Goal: Task Accomplishment & Management: Manage account settings

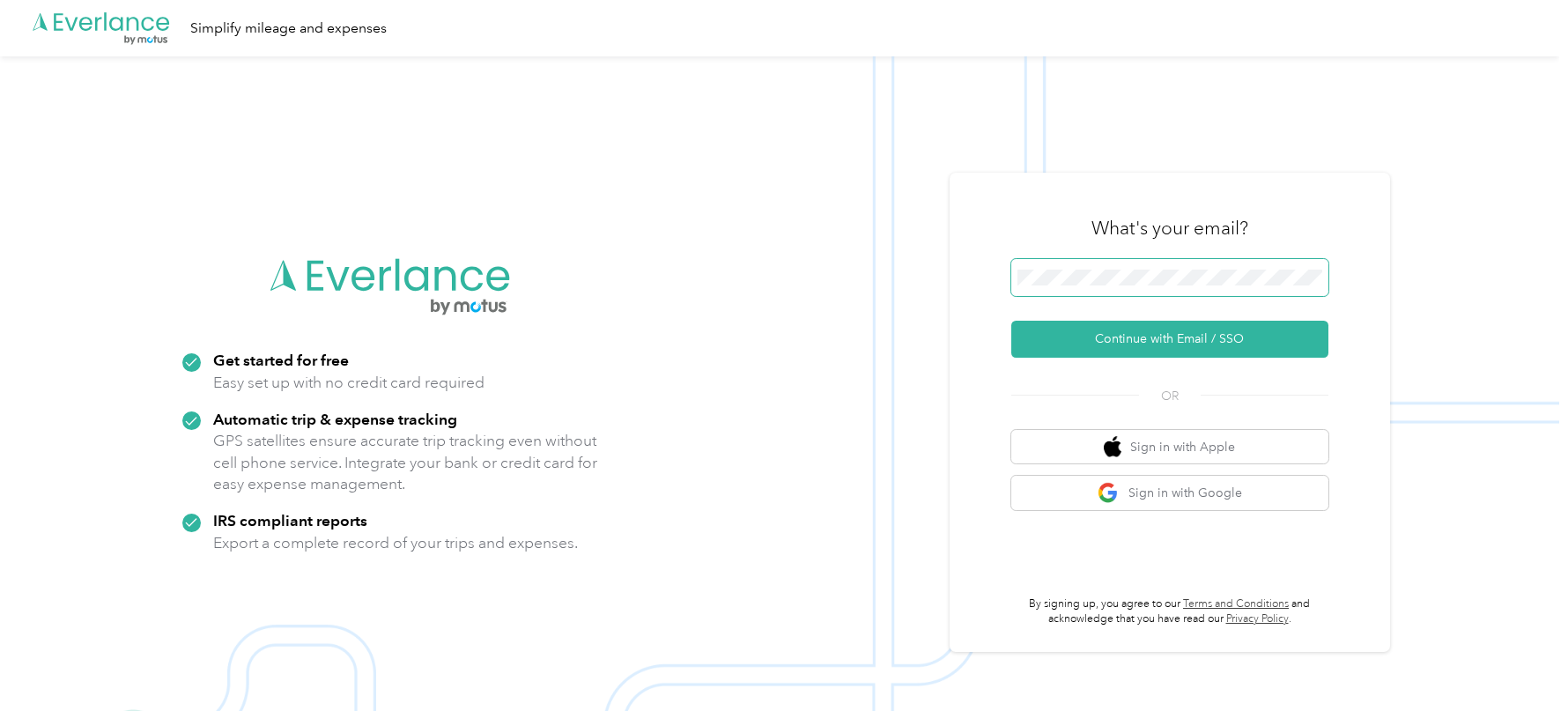
click at [1011, 321] on button "Continue with Email / SSO" at bounding box center [1170, 340] width 317 height 37
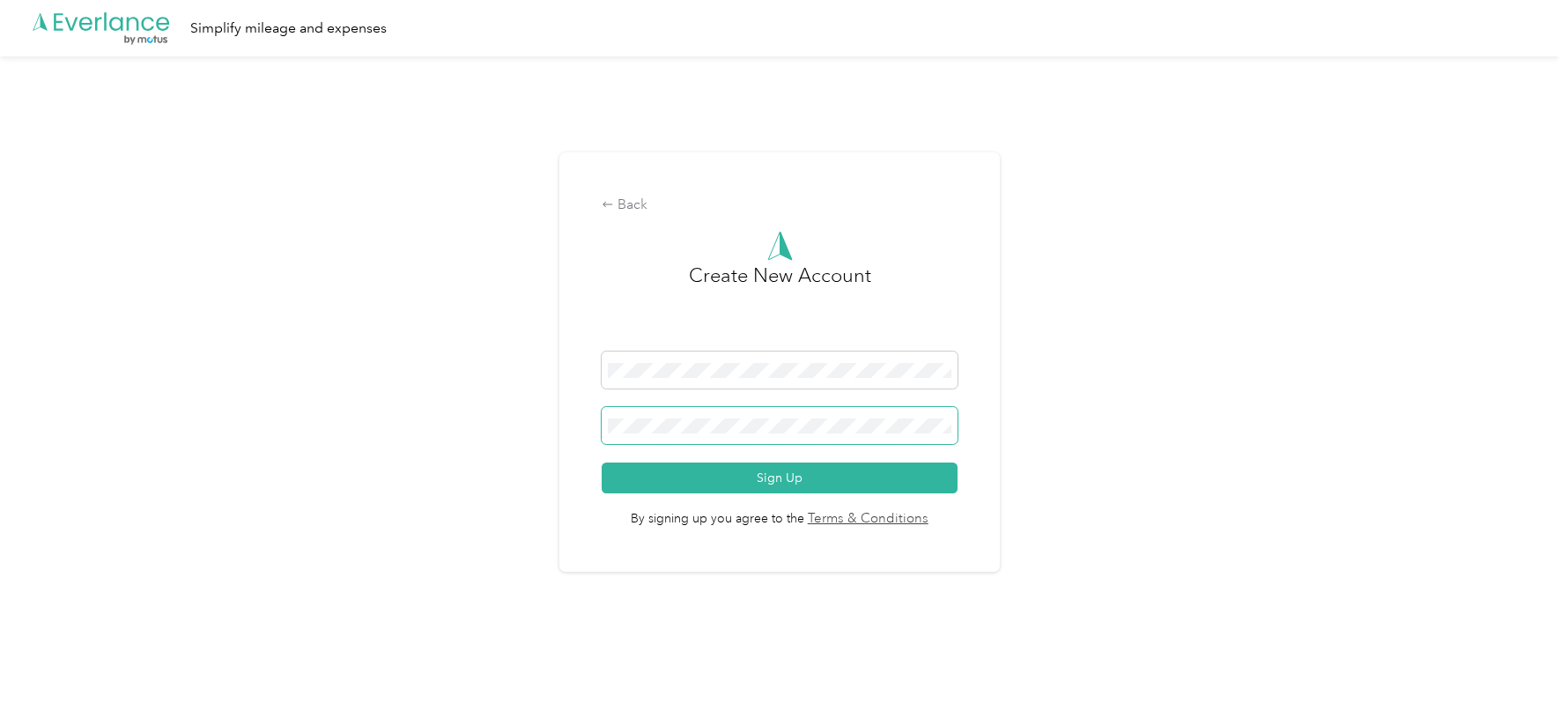
click at [601, 462] on button "Sign Up" at bounding box center [778, 478] width 355 height 31
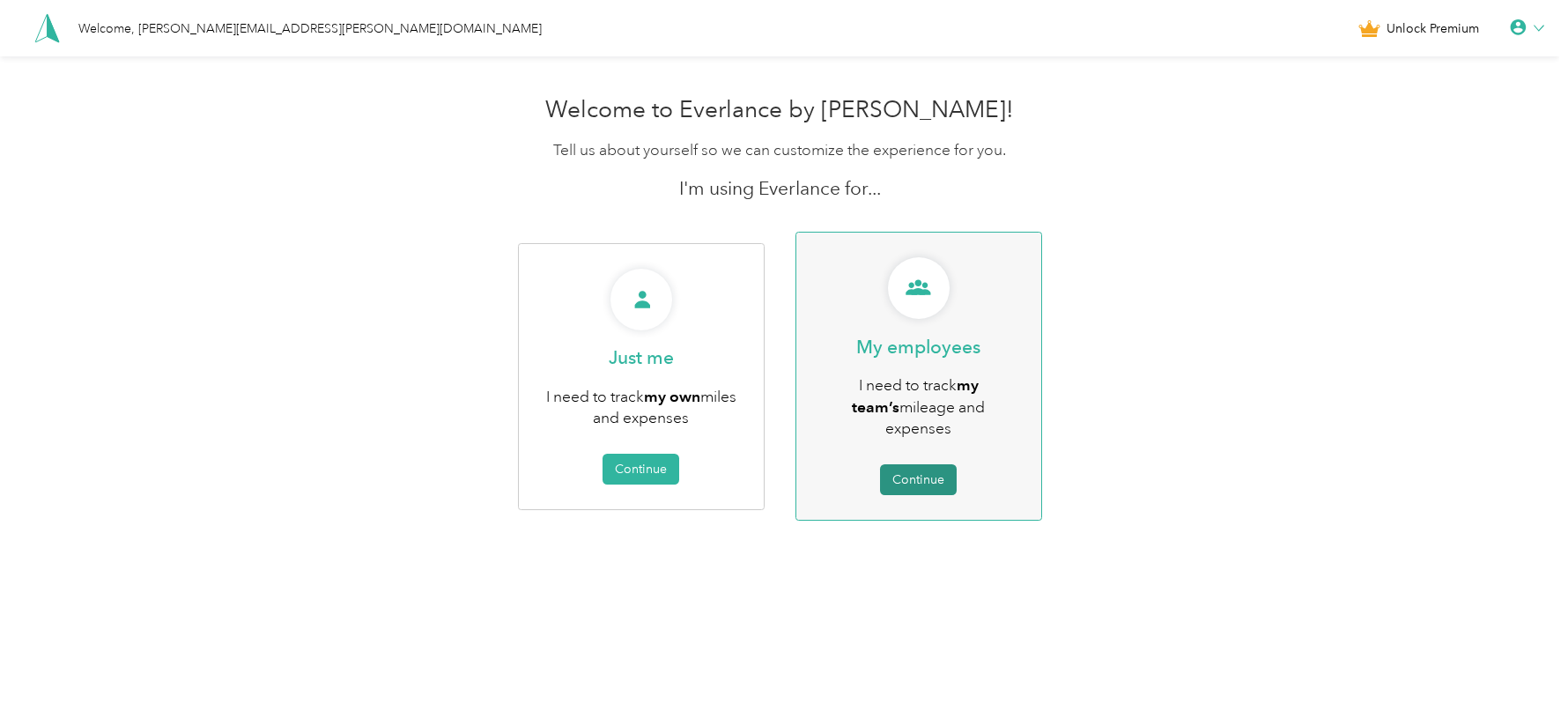
click at [944, 464] on button "Continue" at bounding box center [917, 480] width 76 height 31
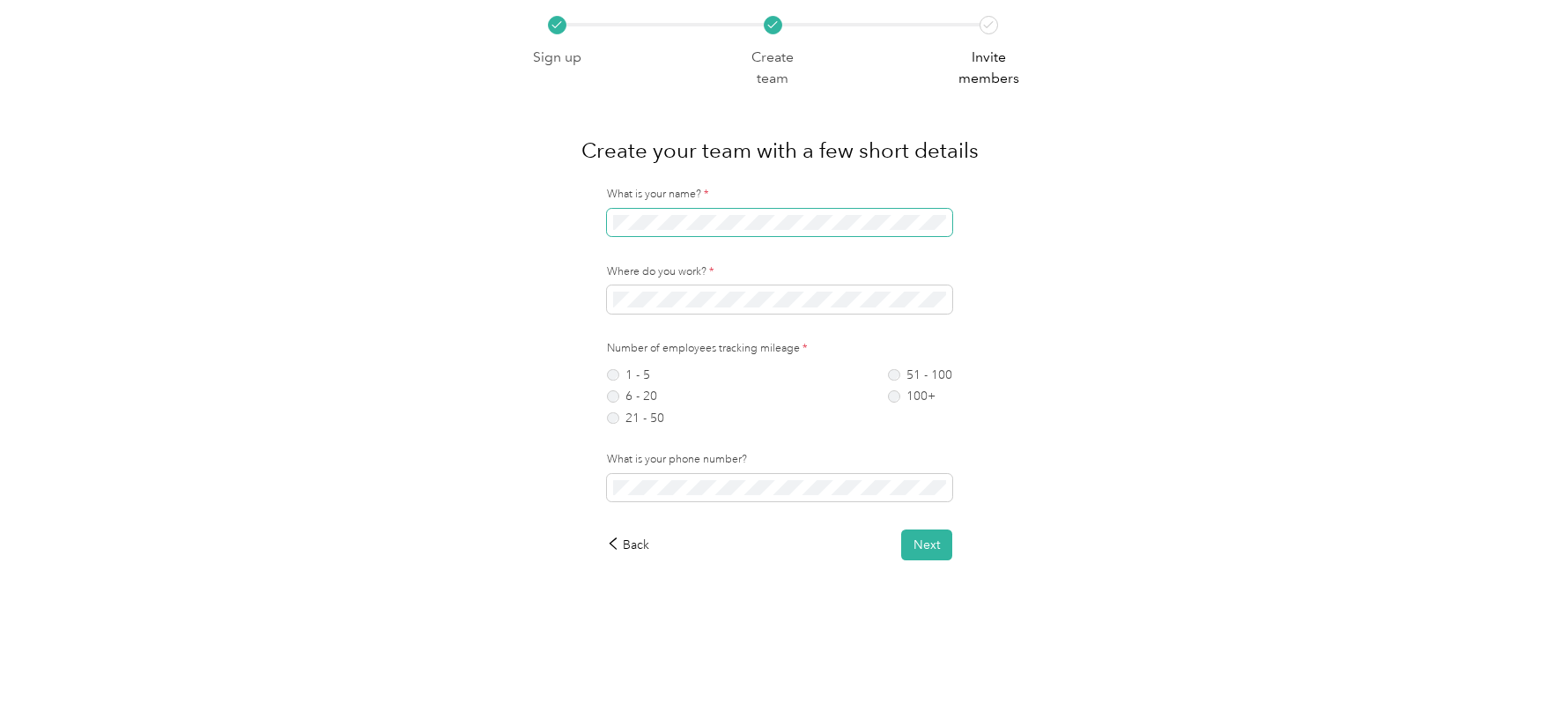
click at [655, 231] on span at bounding box center [779, 222] width 345 height 28
click at [641, 212] on span at bounding box center [779, 222] width 345 height 28
click at [633, 365] on div "1 - 5 6 - 20 21 - 50 51 - 100 100+" at bounding box center [779, 394] width 345 height 62
click at [636, 374] on label "1 - 5" at bounding box center [635, 375] width 57 height 13
click at [931, 545] on button "Next" at bounding box center [926, 546] width 51 height 31
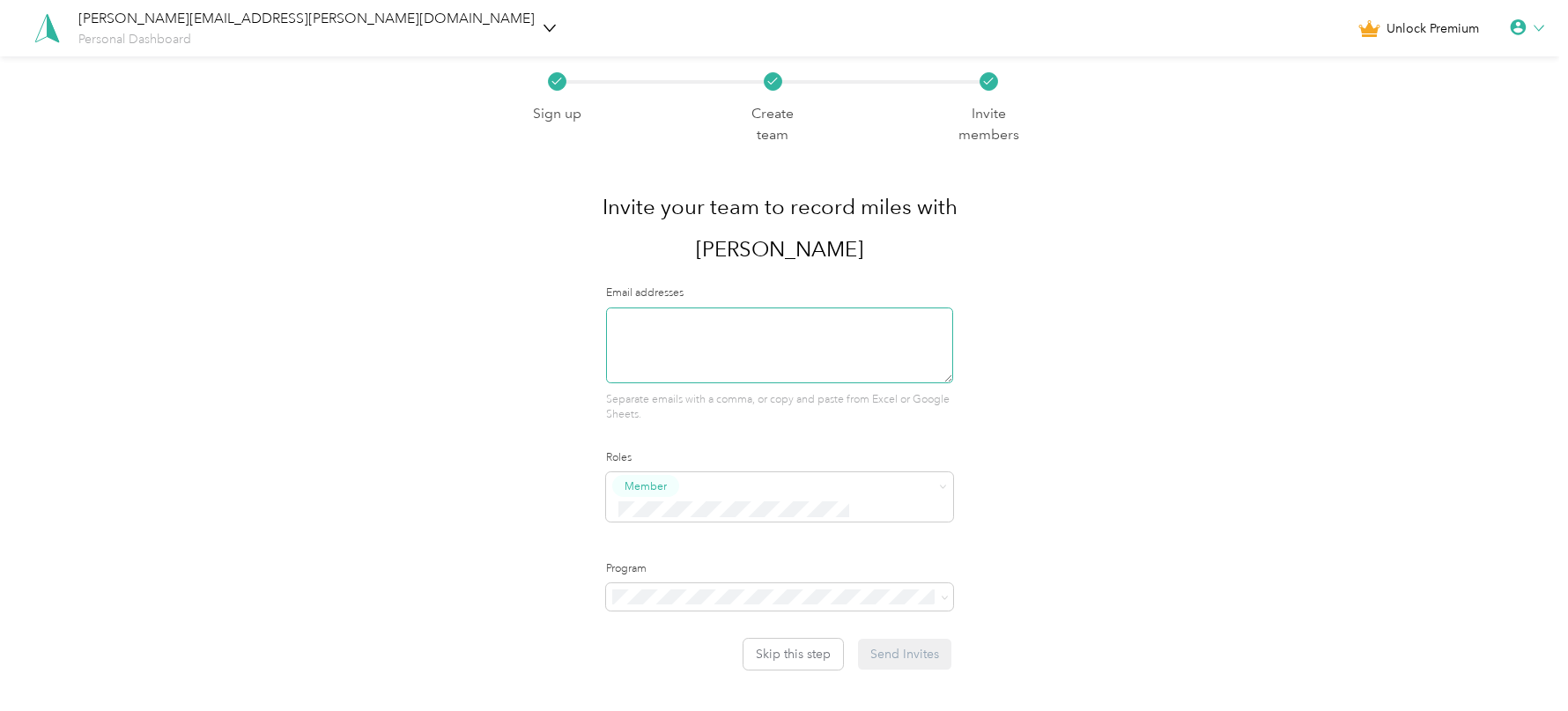
click at [787, 308] on textarea at bounding box center [779, 345] width 346 height 75
type textarea "[EMAIL_ADDRESS][DOMAIN_NAME]"
click at [915, 383] on div "Email addresses [EMAIL_ADDRESS][DOMAIN_NAME] Separate emails with a comma, or c…" at bounding box center [779, 477] width 346 height 384
click at [686, 604] on span "Super Admin" at bounding box center [666, 611] width 65 height 15
click at [684, 674] on span "No program" at bounding box center [656, 677] width 71 height 15
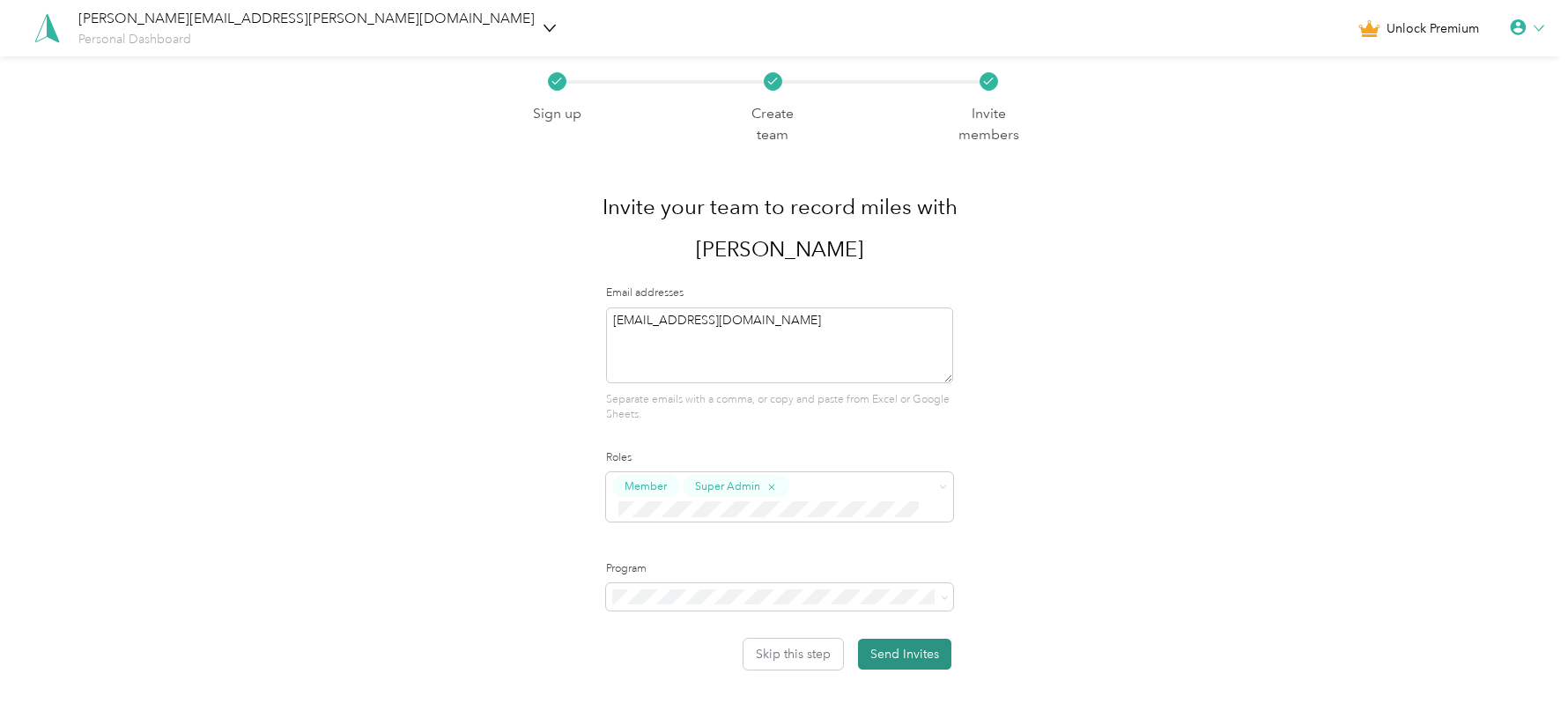
click at [894, 639] on button "Send Invites" at bounding box center [905, 655] width 94 height 31
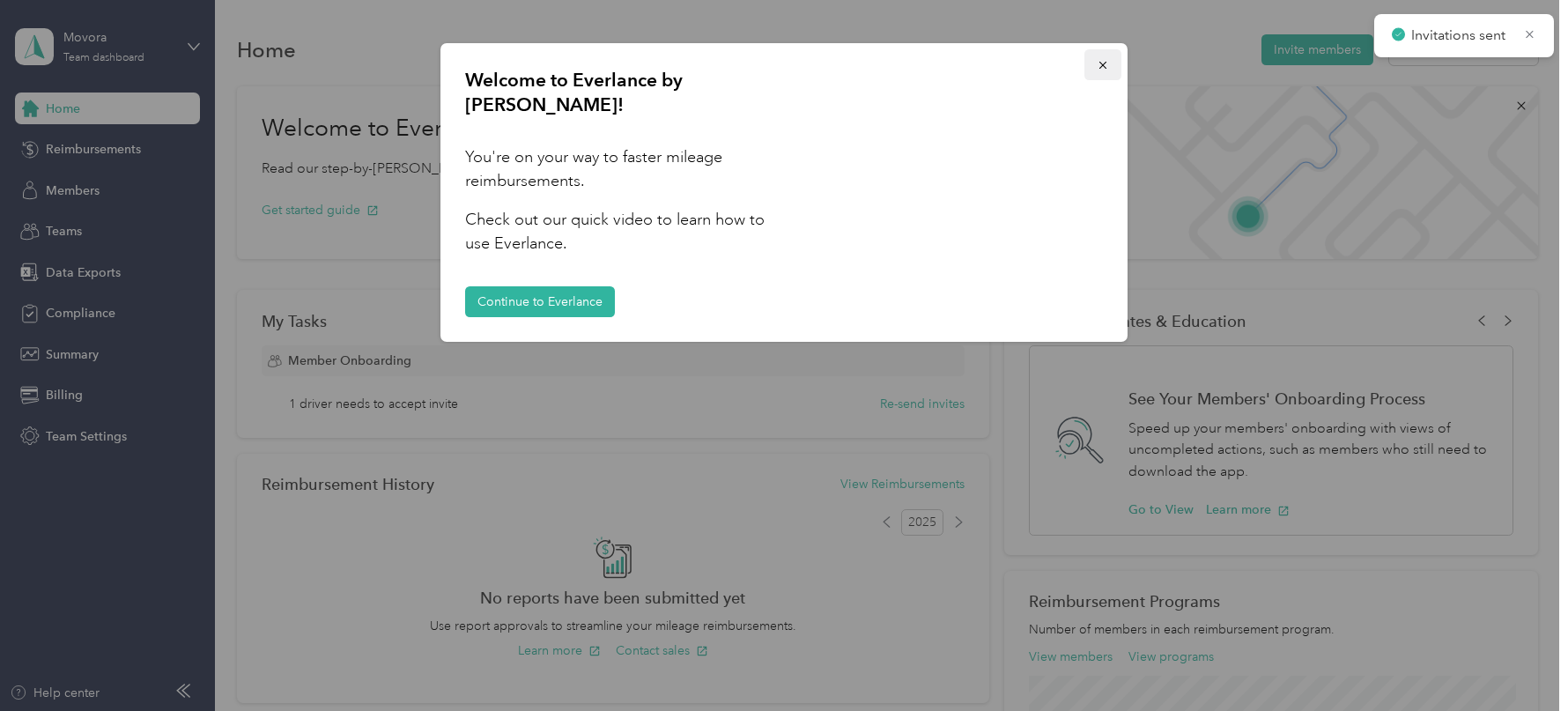
click at [1093, 63] on button "button" at bounding box center [1103, 65] width 37 height 31
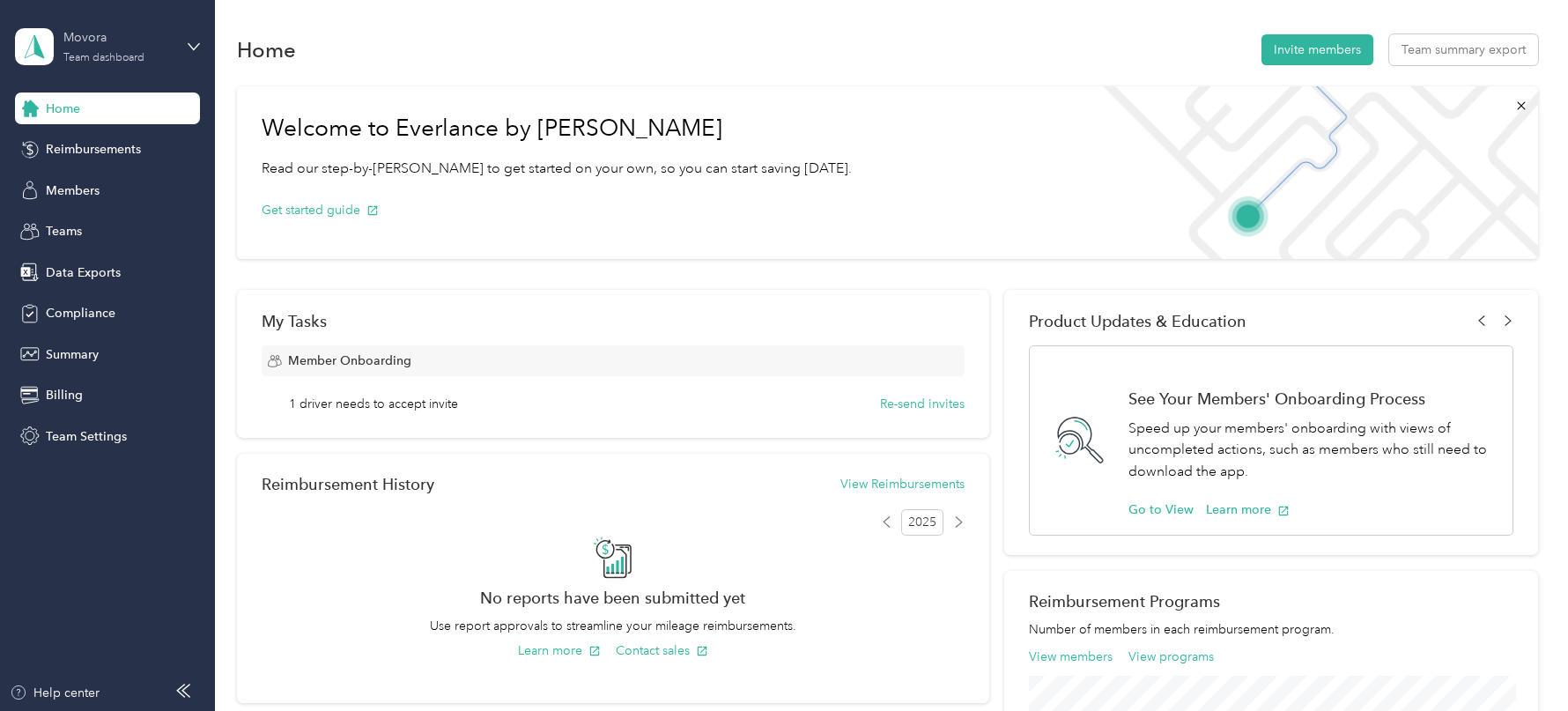
click at [146, 44] on div "Movora" at bounding box center [119, 37] width 110 height 18
click at [134, 224] on div "Log out" at bounding box center [300, 225] width 545 height 31
